Goal: Transaction & Acquisition: Purchase product/service

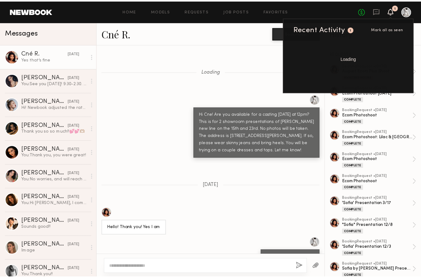
scroll to position [6743, 0]
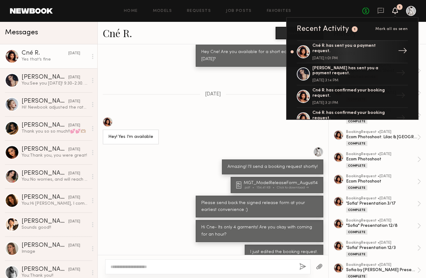
click at [343, 48] on div "Cné R. has sent you a payment request." at bounding box center [352, 48] width 81 height 11
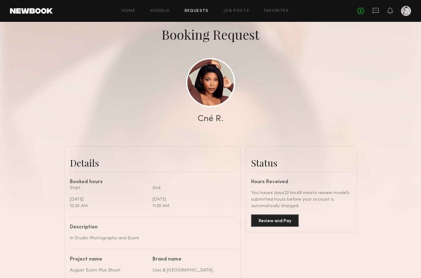
scroll to position [62, 0]
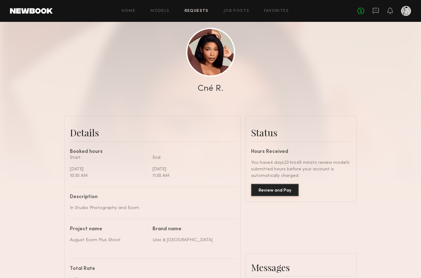
click at [287, 192] on button "Review and Pay" at bounding box center [275, 190] width 48 height 12
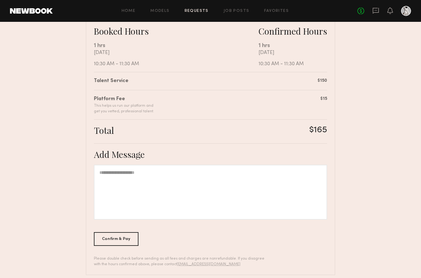
scroll to position [121, 0]
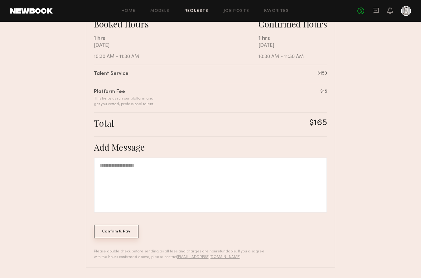
click at [128, 234] on div "Confirm & Pay" at bounding box center [116, 231] width 45 height 14
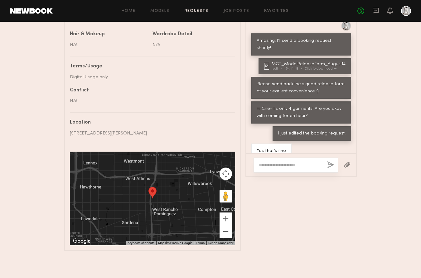
scroll to position [390, 0]
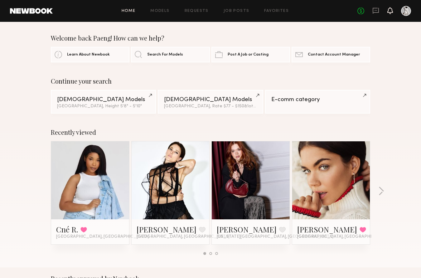
click at [390, 13] on icon at bounding box center [390, 13] width 2 height 1
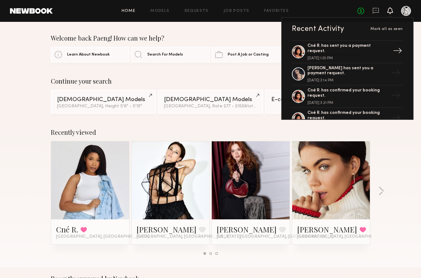
click at [339, 47] on div "Cné R. has sent you a payment request." at bounding box center [347, 48] width 81 height 11
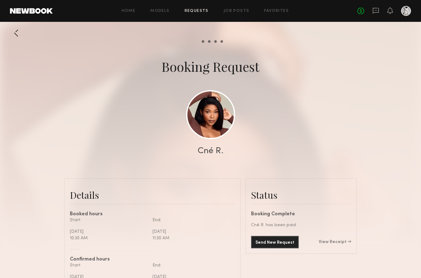
scroll to position [305, 0]
click at [333, 244] on link "View Receipt" at bounding box center [335, 242] width 32 height 4
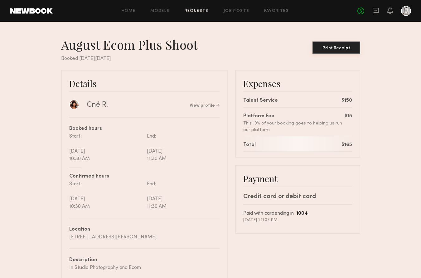
click at [345, 46] on div "Print Receipt" at bounding box center [336, 48] width 43 height 4
